Goal: Task Accomplishment & Management: Manage account settings

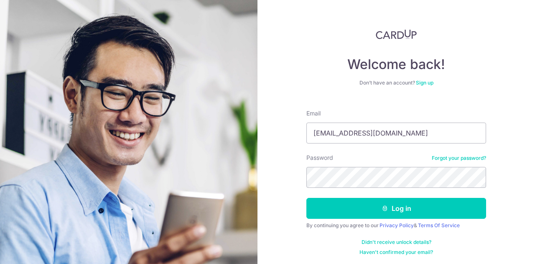
type input "[EMAIL_ADDRESS][DOMAIN_NAME]"
click at [306, 198] on button "Log in" at bounding box center [396, 208] width 180 height 21
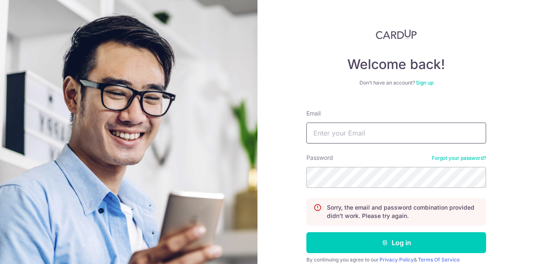
click at [360, 137] on input "Email" at bounding box center [396, 132] width 180 height 21
type input "[EMAIL_ADDRESS][DOMAIN_NAME]"
click at [306, 232] on button "Log in" at bounding box center [396, 242] width 180 height 21
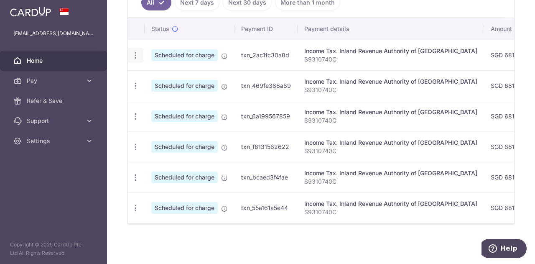
click at [134, 54] on icon "button" at bounding box center [135, 55] width 9 height 9
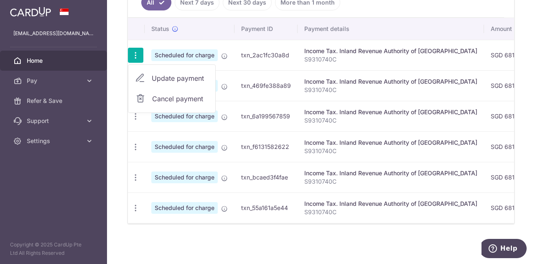
click at [134, 54] on icon "button" at bounding box center [135, 55] width 9 height 9
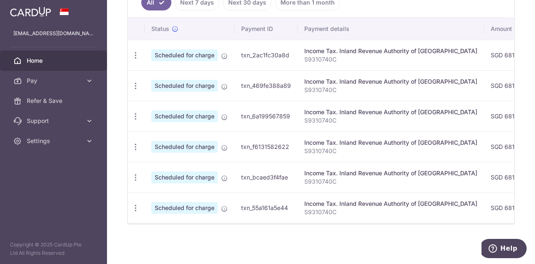
click at [23, 14] on img at bounding box center [30, 12] width 41 height 10
click at [71, 81] on span "Pay" at bounding box center [54, 80] width 55 height 8
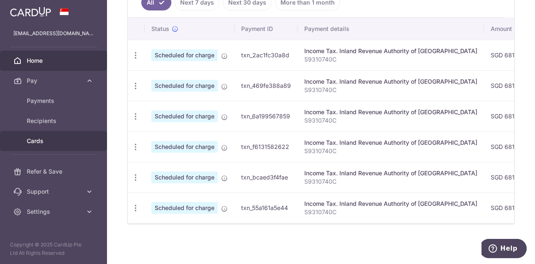
click at [37, 138] on span "Cards" at bounding box center [54, 141] width 55 height 8
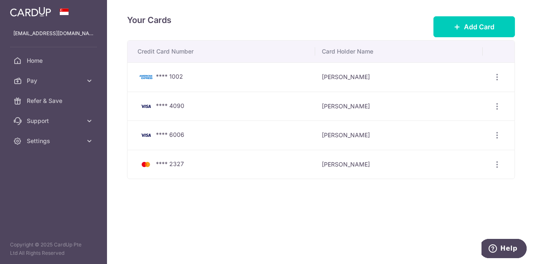
click at [28, 13] on img at bounding box center [30, 12] width 41 height 10
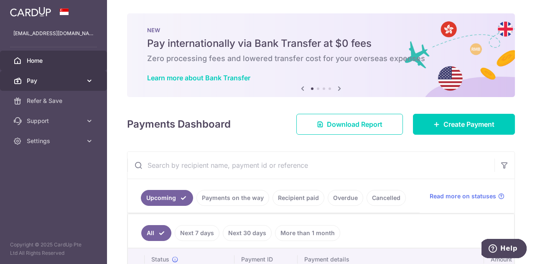
click at [84, 79] on link "Pay" at bounding box center [53, 81] width 107 height 20
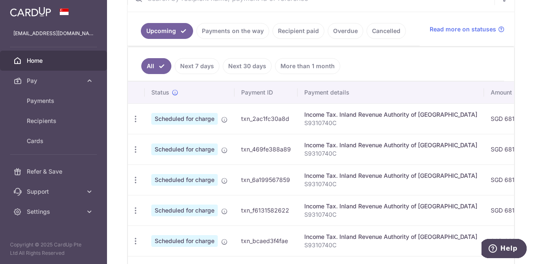
scroll to position [167, 0]
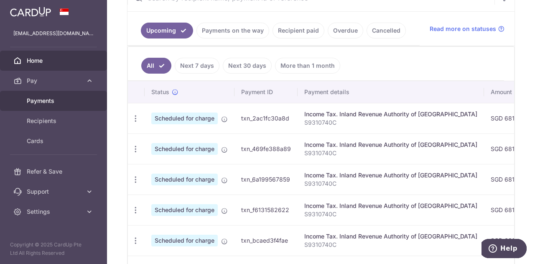
click at [48, 104] on span "Payments" at bounding box center [54, 100] width 55 height 8
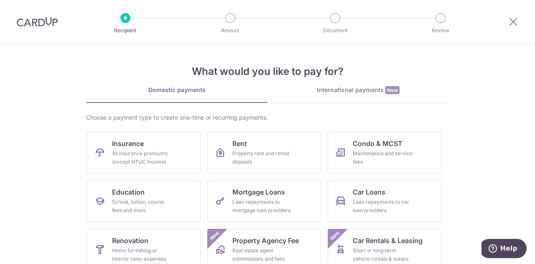
click at [25, 20] on img at bounding box center [37, 22] width 41 height 10
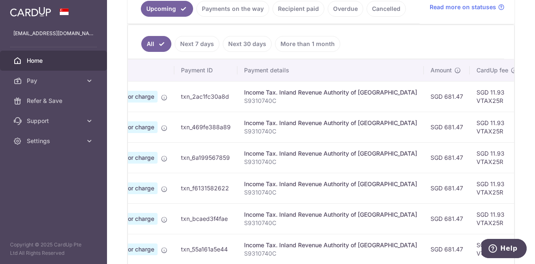
scroll to position [0, 258]
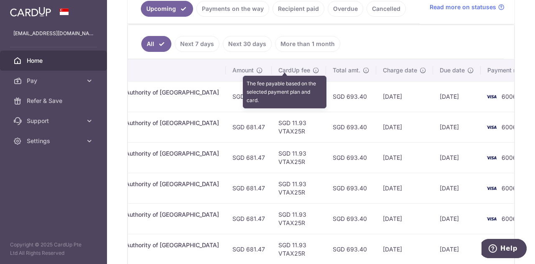
click at [312, 69] on icon at bounding box center [315, 70] width 7 height 7
